Goal: Obtain resource: Download file/media

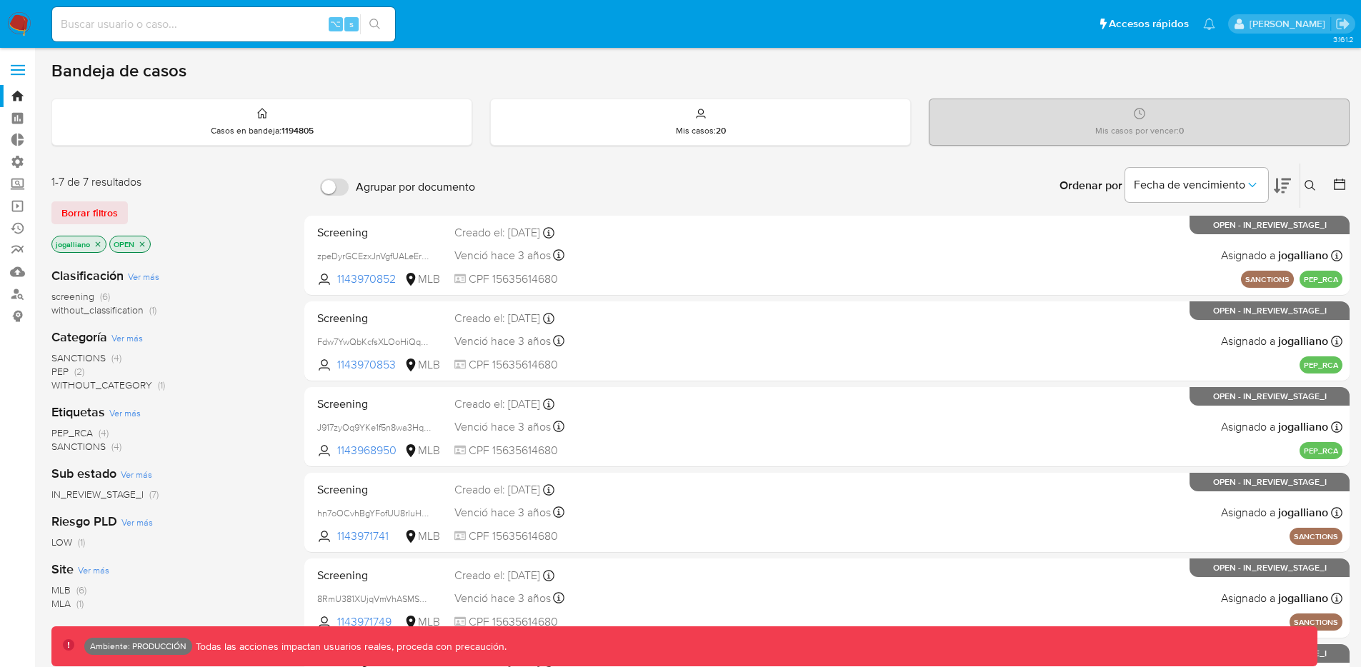
click at [14, 67] on label at bounding box center [18, 70] width 36 height 30
click at [0, 0] on input "checkbox" at bounding box center [0, 0] width 0 height 0
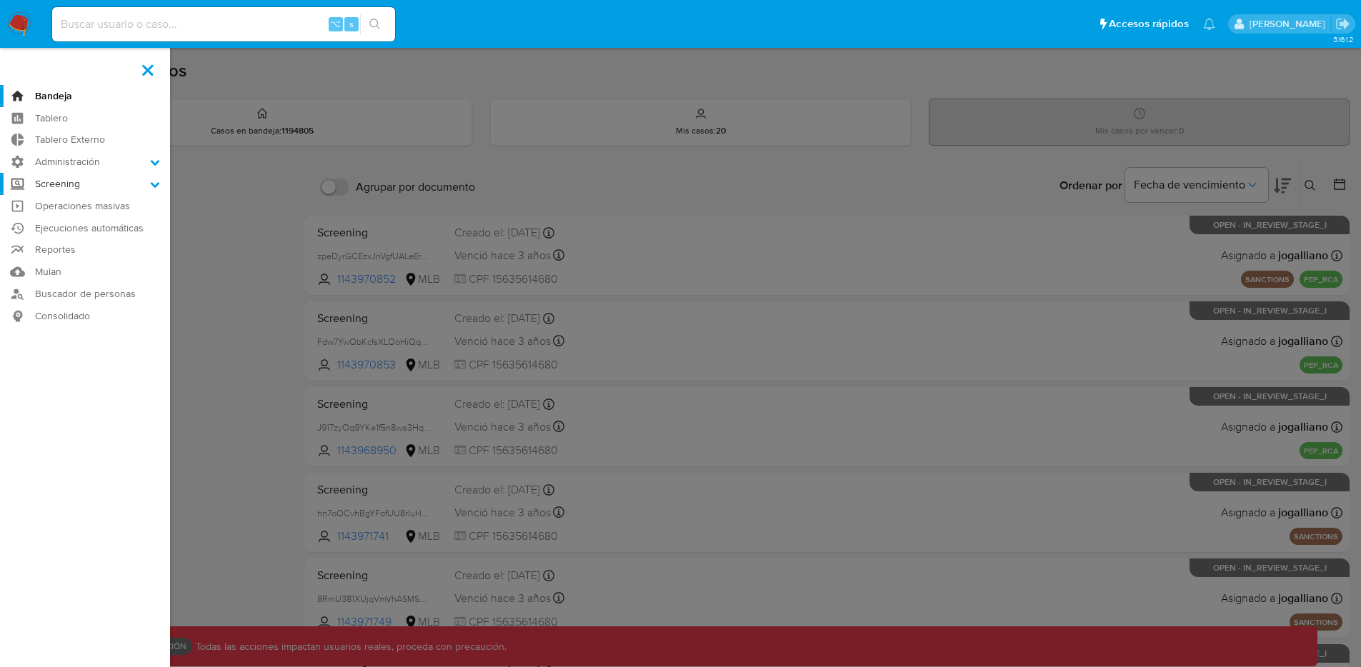
click at [91, 184] on label "Screening" at bounding box center [85, 184] width 170 height 22
click at [0, 0] on input "Screening" at bounding box center [0, 0] width 0 height 0
click at [64, 257] on link "Watchlist" at bounding box center [85, 258] width 170 height 18
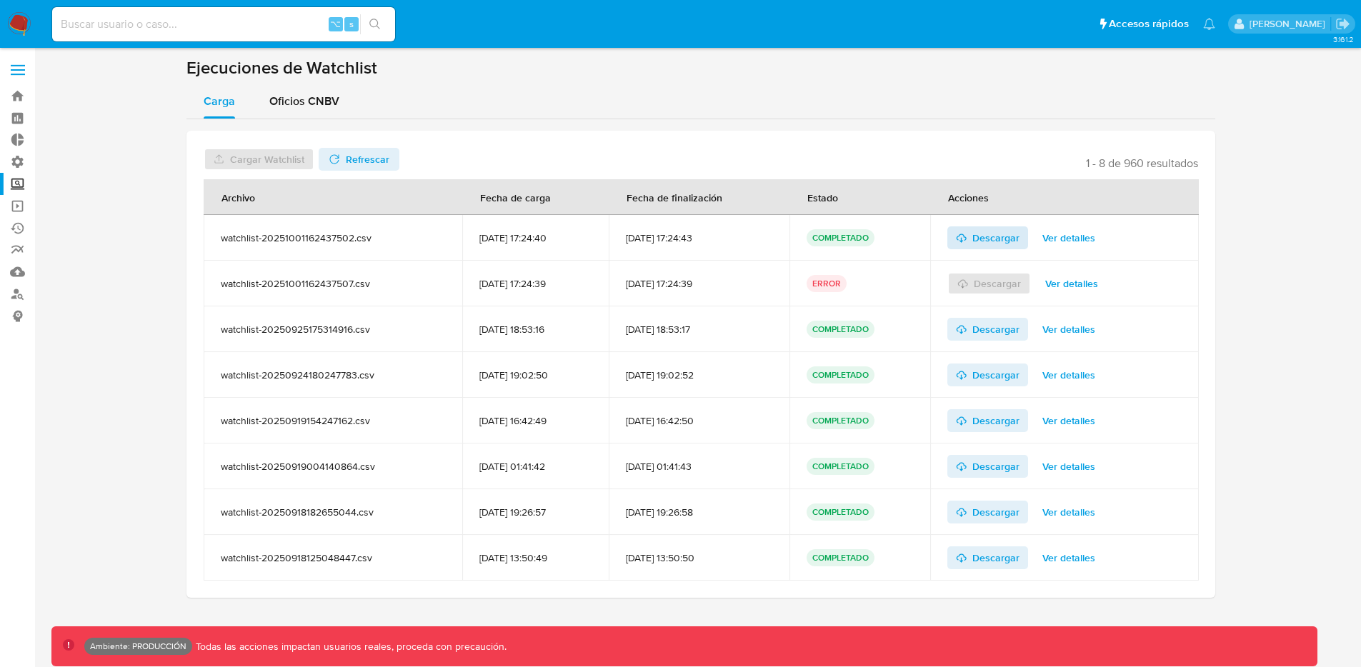
click at [1018, 237] on span "Descargar" at bounding box center [996, 238] width 47 height 23
